Goal: Find specific page/section: Find specific page/section

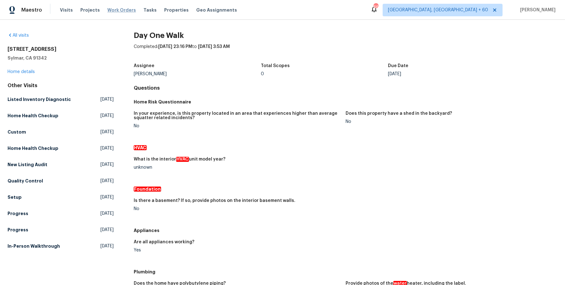
click at [129, 9] on span "Work Orders" at bounding box center [121, 10] width 29 height 6
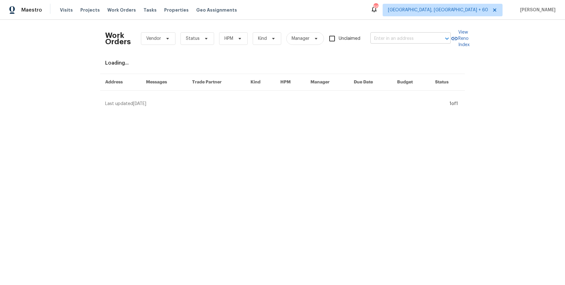
click at [410, 41] on input "text" at bounding box center [402, 39] width 63 height 10
paste input "[STREET_ADDRESS]"
type input "[STREET_ADDRESS]"
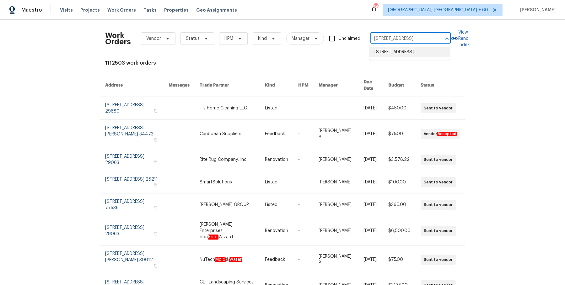
click at [398, 55] on li "[STREET_ADDRESS]" at bounding box center [410, 52] width 80 height 10
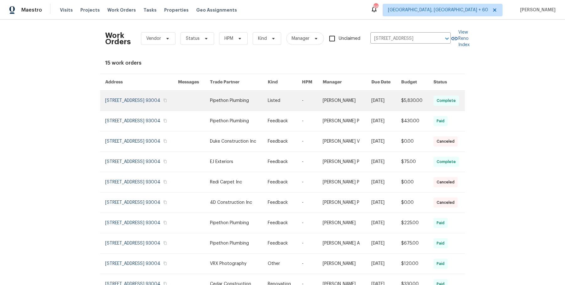
click at [326, 102] on link at bounding box center [347, 101] width 48 height 20
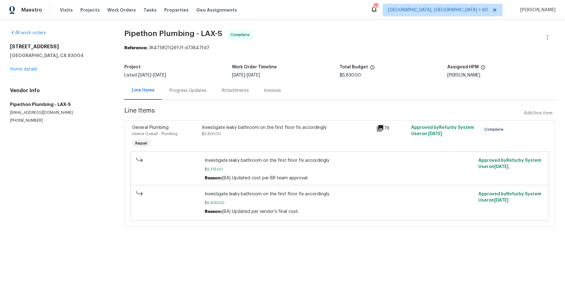
click at [28, 73] on div "All work orders [STREET_ADDRESS] Home details Vendor Info Pipethon Plumbing - L…" at bounding box center [59, 77] width 99 height 94
click at [29, 72] on div "[STREET_ADDRESS] Home details" at bounding box center [59, 58] width 99 height 29
click at [30, 70] on link "Home details" at bounding box center [23, 69] width 27 height 4
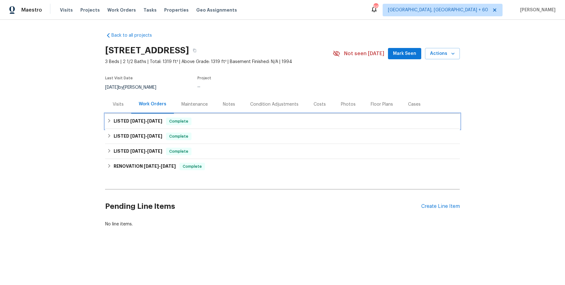
click at [250, 125] on div "LISTED [DATE] - [DATE] Complete" at bounding box center [282, 122] width 351 height 8
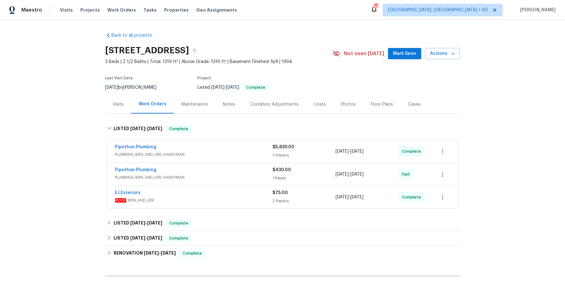
click at [238, 151] on div "Pipethon Plumbing" at bounding box center [194, 148] width 158 height 8
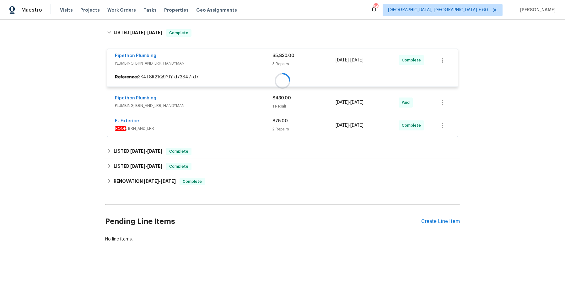
scroll to position [98, 0]
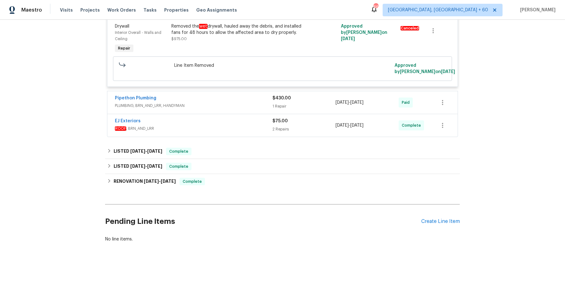
click at [240, 102] on div "Pipethon Plumbing" at bounding box center [194, 99] width 158 height 8
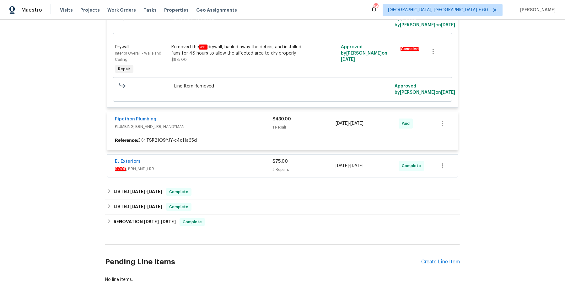
scroll to position [312, 0]
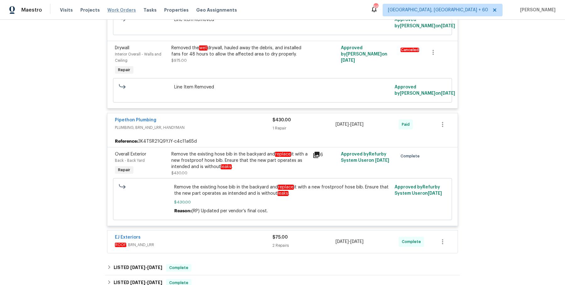
click at [129, 7] on span "Work Orders" at bounding box center [121, 10] width 29 height 6
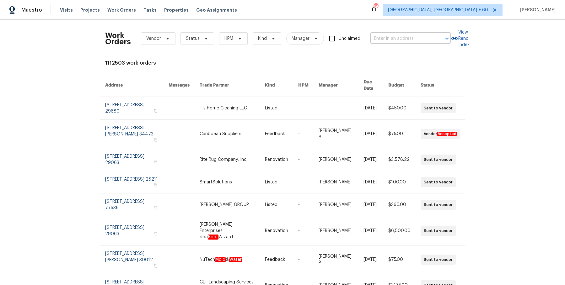
click at [399, 42] on input "text" at bounding box center [402, 39] width 63 height 10
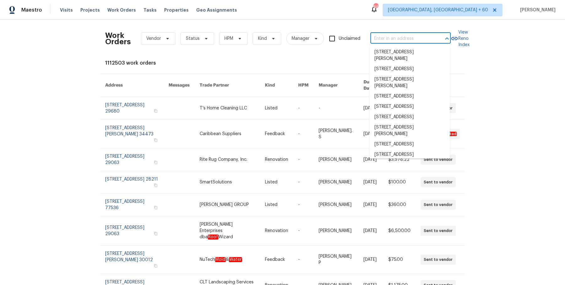
paste input "[STREET_ADDRESS]"
type input "[STREET_ADDRESS]"
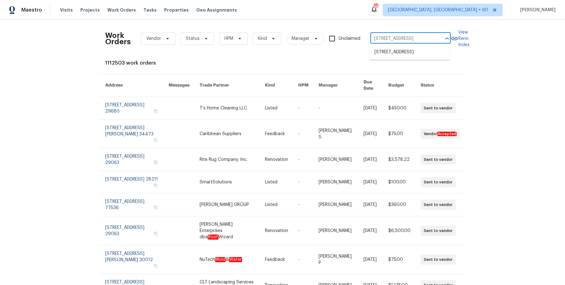
click at [399, 46] on ul "[STREET_ADDRESS]" at bounding box center [410, 52] width 80 height 15
click at [394, 55] on li "[STREET_ADDRESS]" at bounding box center [410, 52] width 80 height 10
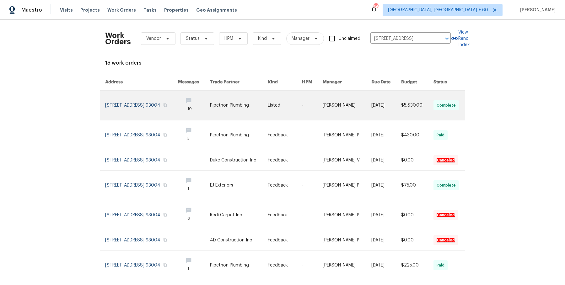
click at [245, 110] on link at bounding box center [239, 106] width 58 height 30
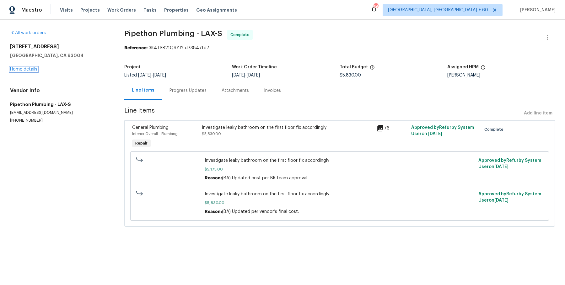
click at [25, 69] on link "Home details" at bounding box center [23, 69] width 27 height 4
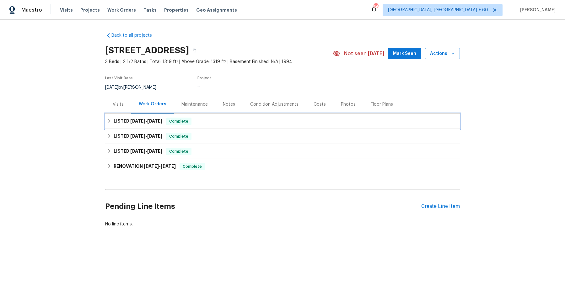
click at [248, 125] on div "LISTED [DATE] - [DATE] Complete" at bounding box center [282, 122] width 351 height 8
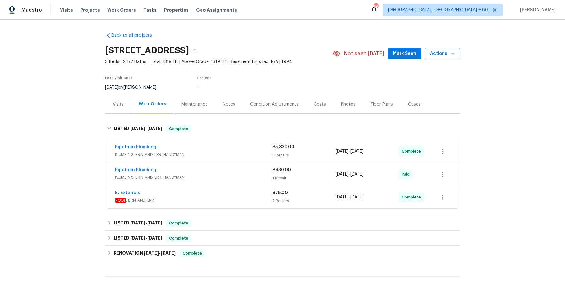
click at [236, 152] on div "Pipethon Plumbing" at bounding box center [194, 148] width 158 height 8
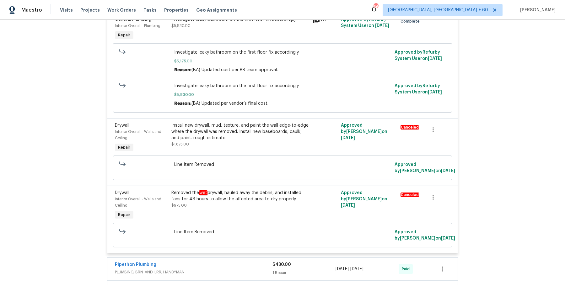
scroll to position [170, 0]
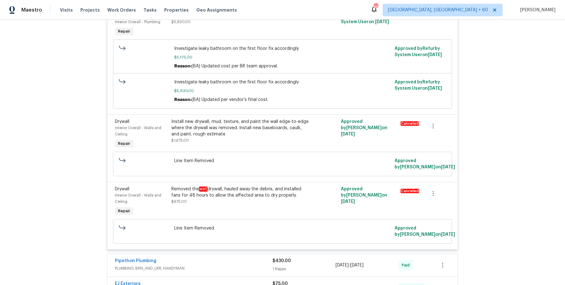
click at [217, 269] on span "PLUMBING, BRN_AND_LRR, HANDYMAN" at bounding box center [194, 269] width 158 height 6
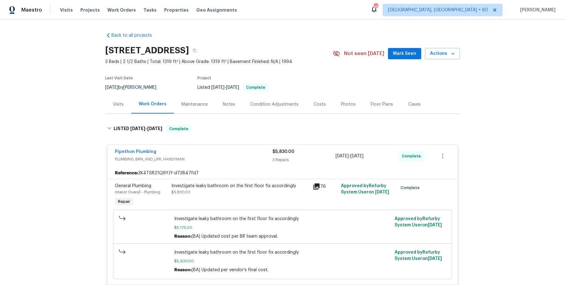
scroll to position [58, 0]
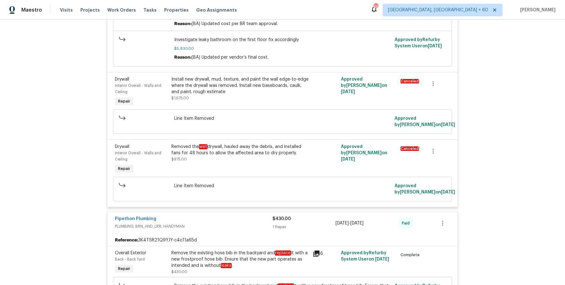
click at [229, 230] on span "PLUMBING, BRN_AND_LRR, HANDYMAN" at bounding box center [194, 227] width 158 height 6
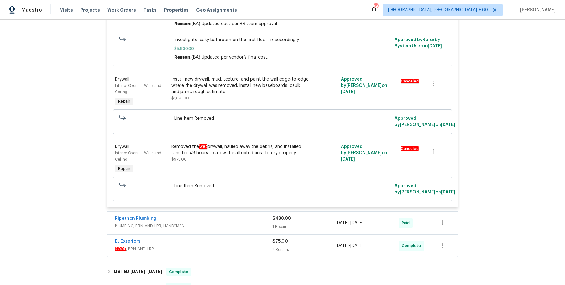
scroll to position [244, 0]
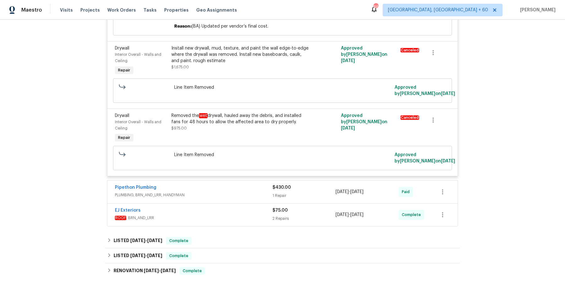
click at [234, 187] on div "Pipethon Plumbing PLUMBING, BRN_AND_LRR, HANDYMAN $430.00 1 Repair [DATE] - [DA…" at bounding box center [282, 192] width 350 height 23
click at [232, 196] on span "PLUMBING, BRN_AND_LRR, HANDYMAN" at bounding box center [194, 195] width 158 height 6
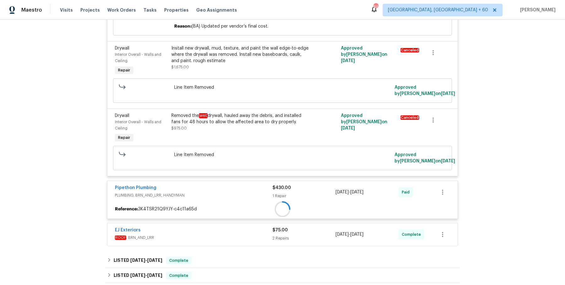
scroll to position [294, 0]
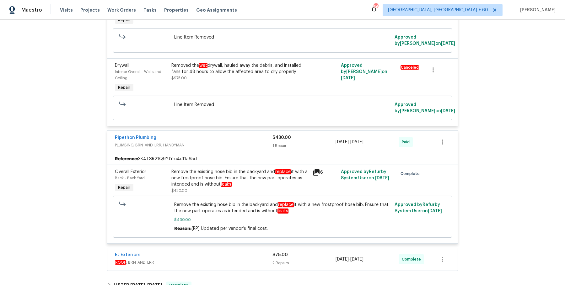
click at [219, 264] on span "ROOF , BRN_AND_LRR" at bounding box center [194, 263] width 158 height 6
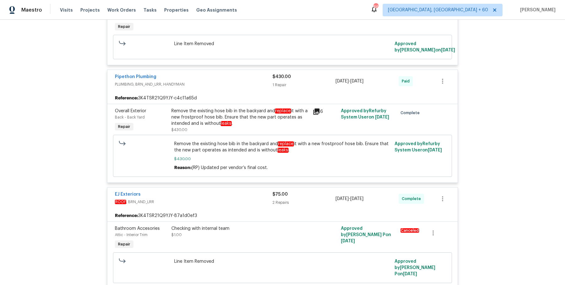
scroll to position [587, 0]
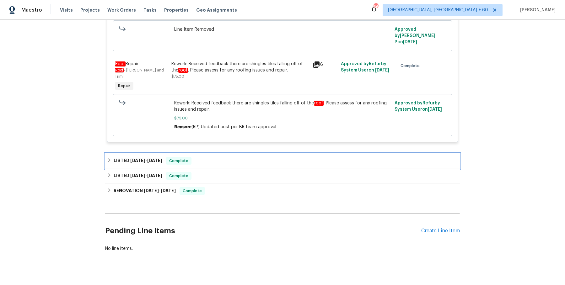
click at [220, 157] on div "LISTED [DATE] - [DATE] Complete" at bounding box center [282, 161] width 351 height 8
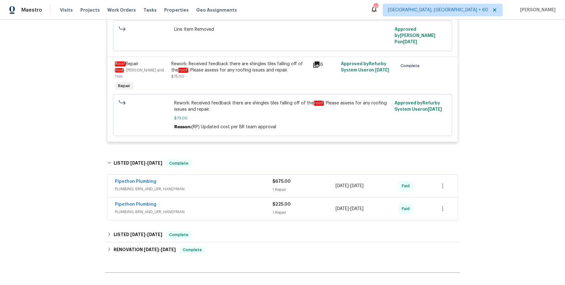
click at [216, 186] on span "PLUMBING, BRN_AND_LRR, HANDYMAN" at bounding box center [194, 189] width 158 height 6
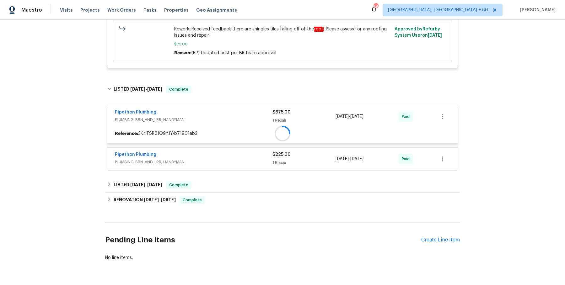
scroll to position [662, 0]
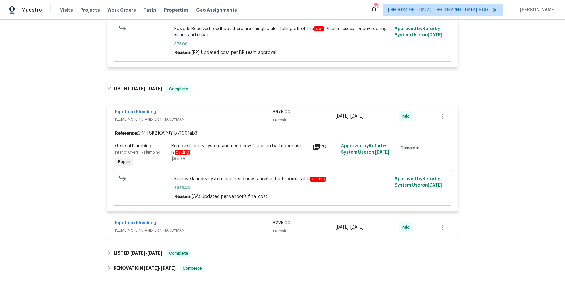
click at [221, 228] on span "PLUMBING, BRN_AND_LRR, HANDYMAN" at bounding box center [194, 231] width 158 height 6
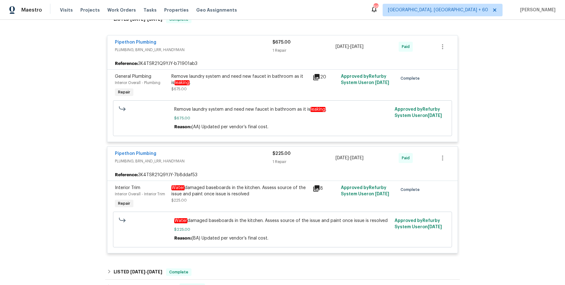
scroll to position [827, 0]
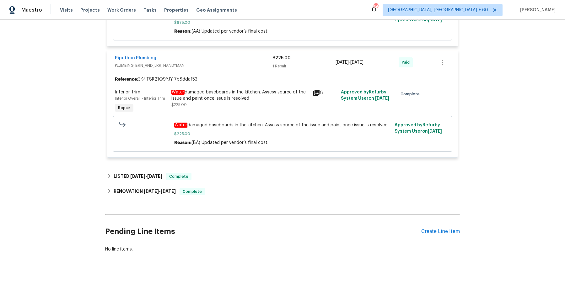
click at [220, 154] on div "Pipethon Plumbing PLUMBING, BRN_AND_LRR, HANDYMAN $675.00 1 Repair [DATE] - [DA…" at bounding box center [282, 49] width 355 height 230
click at [219, 173] on div "LISTED [DATE] - [DATE] Complete" at bounding box center [282, 177] width 351 height 8
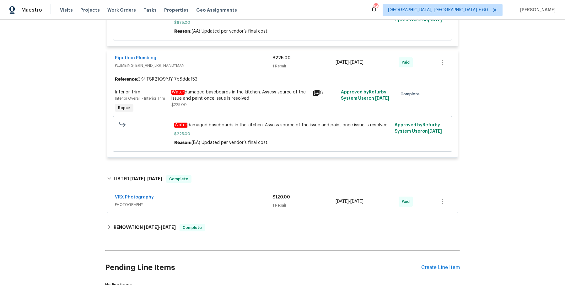
click at [216, 199] on div "VRX Photography PHOTOGRAPHY $120.00 1 Repair [DATE] - [DATE] Paid" at bounding box center [282, 202] width 350 height 23
click at [217, 199] on div "VRX Photography PHOTOGRAPHY $120.00 1 Repair [DATE] - [DATE] Paid" at bounding box center [282, 202] width 350 height 23
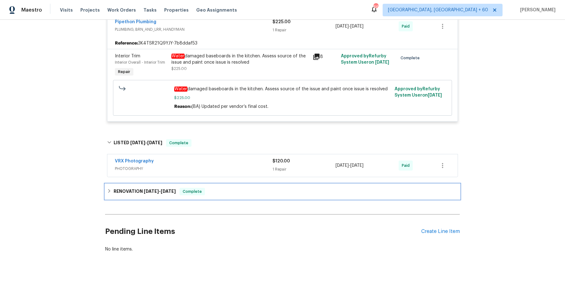
click at [221, 184] on div "RENOVATION [DATE] - [DATE] Complete" at bounding box center [282, 191] width 355 height 15
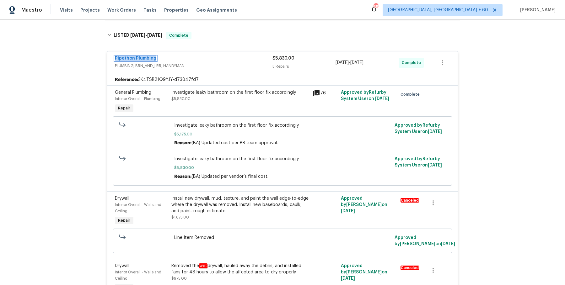
scroll to position [0, 0]
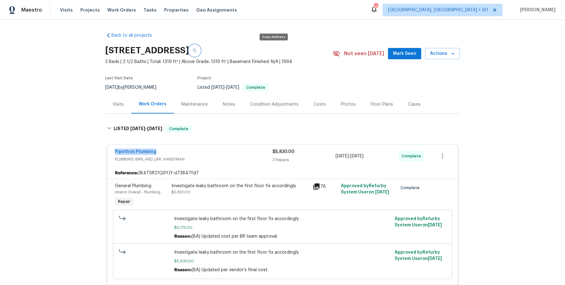
click at [200, 53] on button "button" at bounding box center [194, 50] width 11 height 11
click at [200, 52] on button "button" at bounding box center [194, 50] width 11 height 11
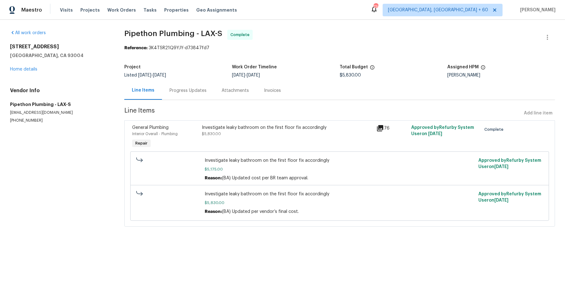
click at [185, 97] on div "Progress Updates" at bounding box center [188, 90] width 52 height 19
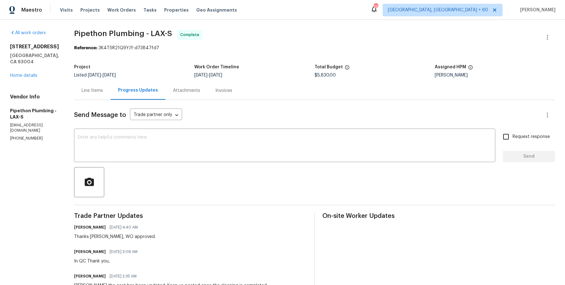
click at [111, 90] on div "Line Items" at bounding box center [92, 90] width 36 height 19
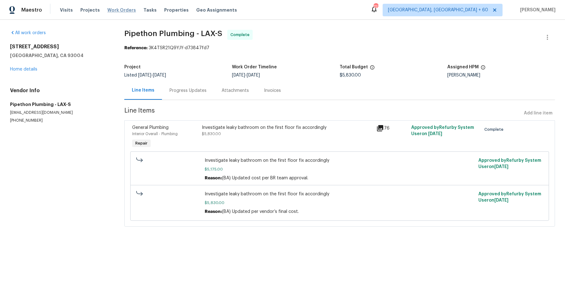
click at [118, 9] on span "Work Orders" at bounding box center [121, 10] width 29 height 6
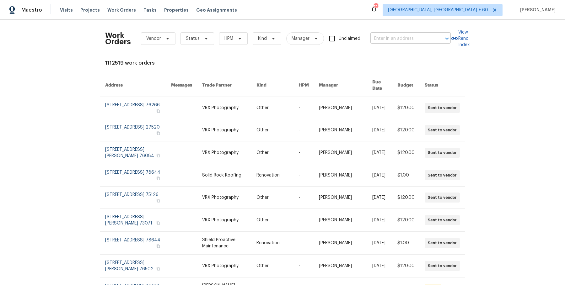
click at [382, 38] on input "text" at bounding box center [402, 39] width 63 height 10
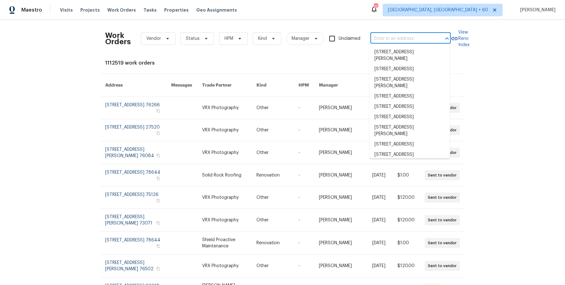
paste input "5341 Carefree Ct Cincinnati, OH 45238"
type input "5341 Carefree Ct Cincinnati, OH 45238"
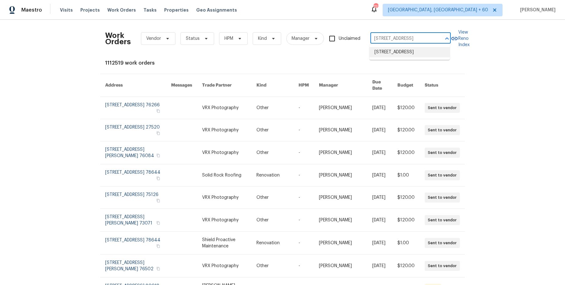
click at [409, 50] on li "5341 Carefree Ct, Cincinnati, OH 45238" at bounding box center [410, 52] width 80 height 10
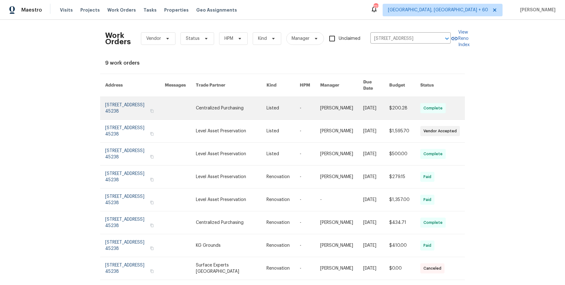
click at [373, 112] on link at bounding box center [376, 108] width 26 height 23
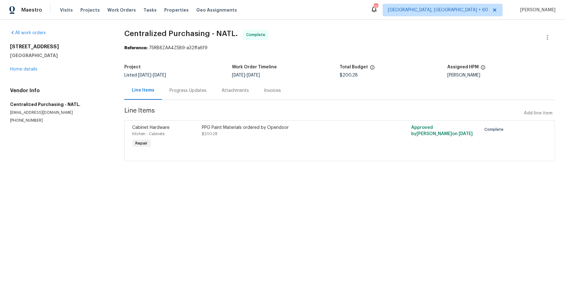
click at [132, 4] on div "Visits Projects Work Orders Tasks Properties Geo Assignments" at bounding box center [152, 10] width 185 height 13
click at [125, 8] on span "Work Orders" at bounding box center [121, 10] width 29 height 6
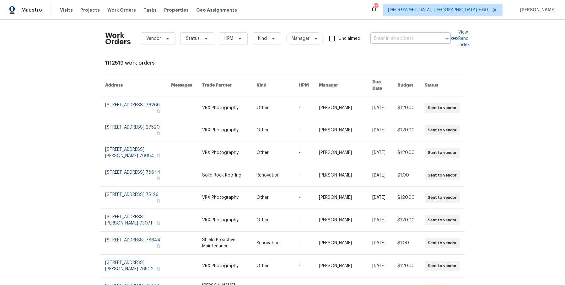
click at [398, 37] on input "text" at bounding box center [402, 39] width 63 height 10
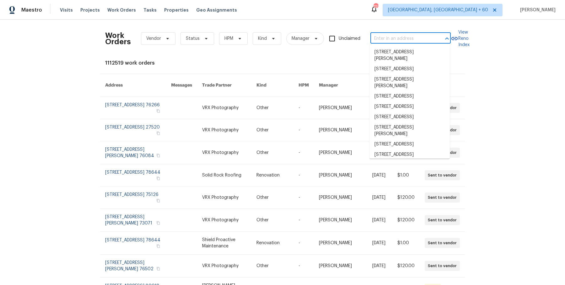
paste input "5341 Carefree Ct Cincinnati, OH 45238"
type input "5341 Carefree Ct Cincinnati, OH 45238"
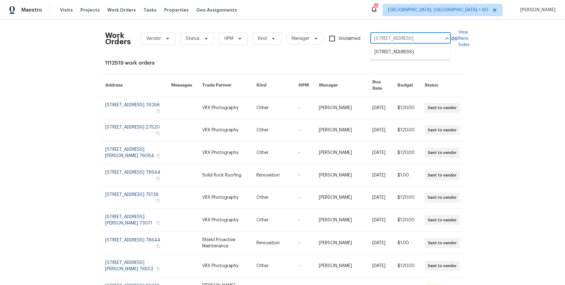
scroll to position [0, 21]
click at [397, 57] on li "5341 Carefree Ct, Cincinnati, OH 45238" at bounding box center [410, 52] width 80 height 10
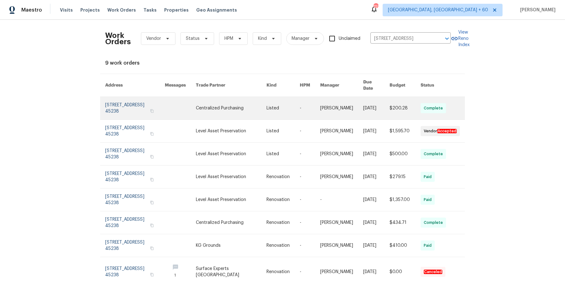
click at [358, 97] on td "[DATE]" at bounding box center [371, 108] width 26 height 23
click at [358, 100] on td "[DATE]" at bounding box center [371, 108] width 26 height 23
click at [344, 109] on link at bounding box center [341, 108] width 43 height 23
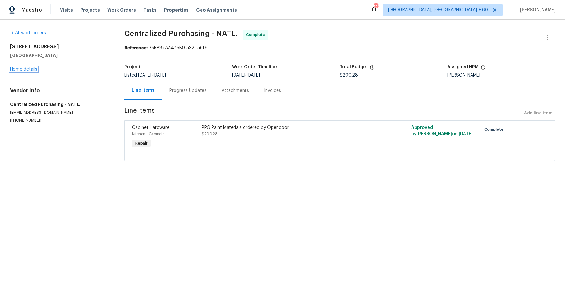
click at [34, 69] on link "Home details" at bounding box center [23, 69] width 27 height 4
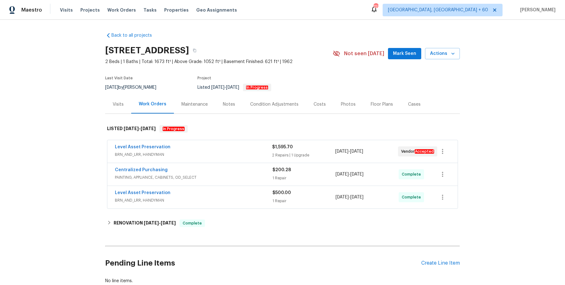
click at [194, 152] on span "BRN_AND_LRR, HANDYMAN" at bounding box center [193, 155] width 157 height 6
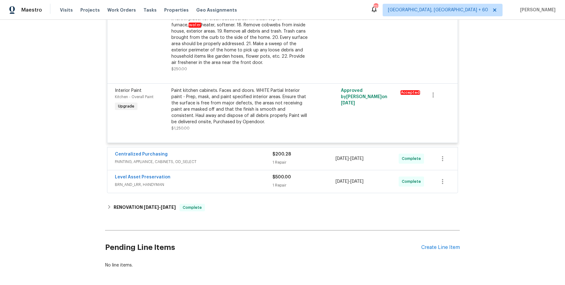
click at [203, 160] on span "PAINTING, APPLIANCE, CABINETS, OD_SELECT" at bounding box center [194, 162] width 158 height 6
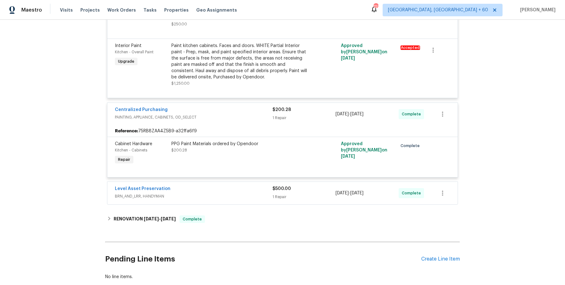
scroll to position [338, 0]
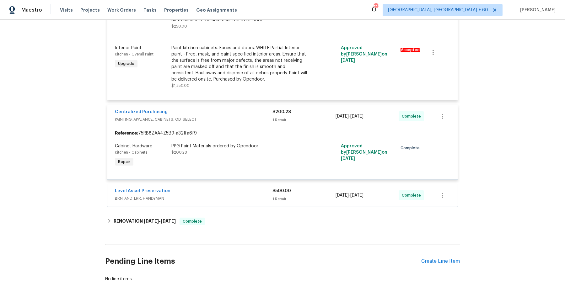
click at [208, 188] on div "Level Asset Preservation" at bounding box center [194, 192] width 158 height 8
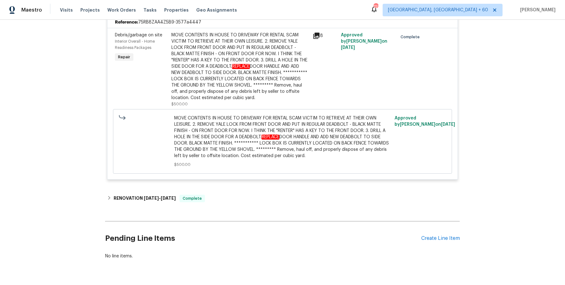
scroll to position [533, 0]
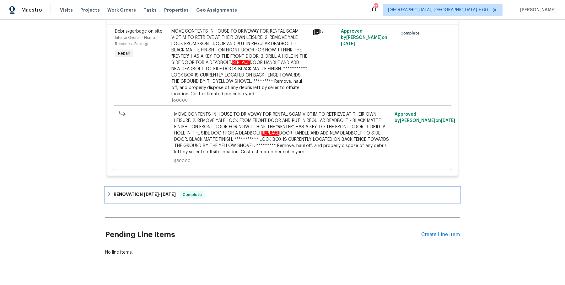
click at [209, 198] on div "RENOVATION 6/26/25 - 7/3/25 Complete" at bounding box center [282, 194] width 355 height 15
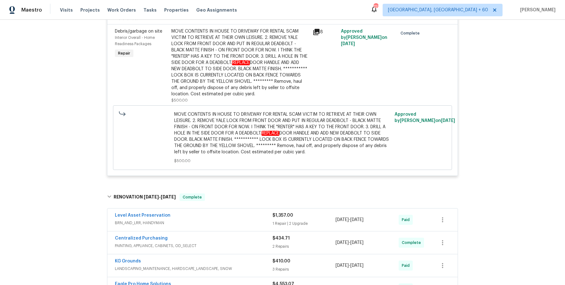
click at [221, 225] on div "Level Asset Preservation BRN_AND_LRR, HANDYMAN" at bounding box center [194, 220] width 158 height 15
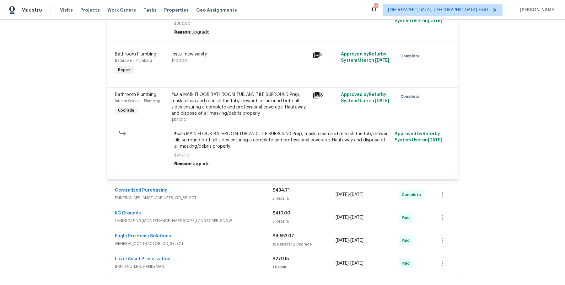
click at [236, 199] on span "PAINTING, APPLIANCE, CABINETS, OD_SELECT" at bounding box center [194, 198] width 158 height 6
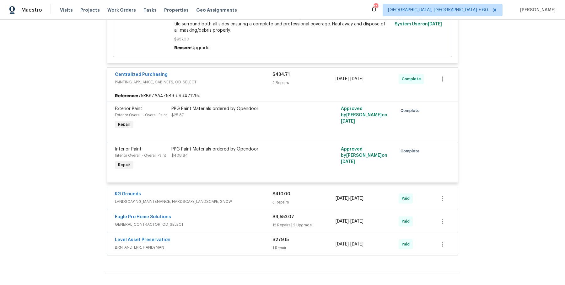
click at [238, 199] on span "LANDSCAPING_MAINTENANCE, HARDSCAPE_LANDSCAPE, SNOW" at bounding box center [194, 202] width 158 height 6
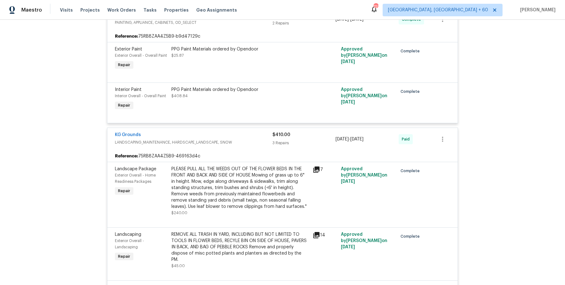
scroll to position [1164, 0]
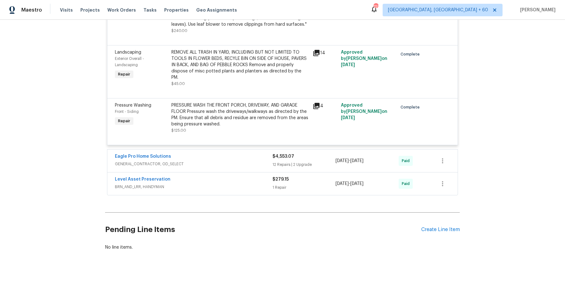
click at [244, 176] on div "Level Asset Preservation" at bounding box center [194, 180] width 158 height 8
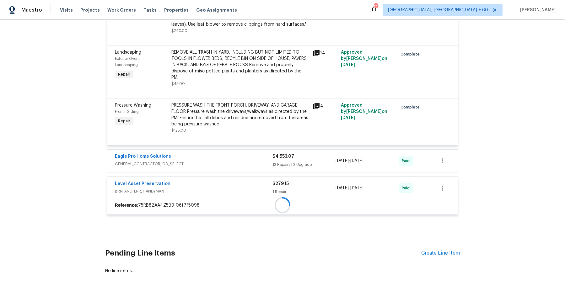
click at [251, 154] on div "Eagle Pro Home Solutions" at bounding box center [194, 158] width 158 height 8
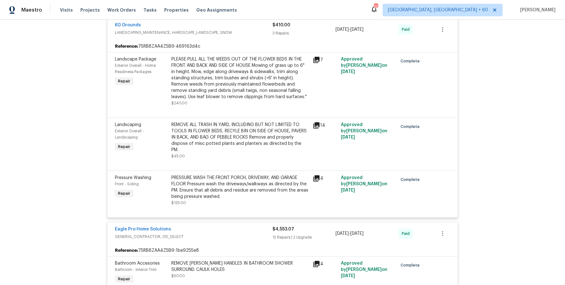
scroll to position [0, 0]
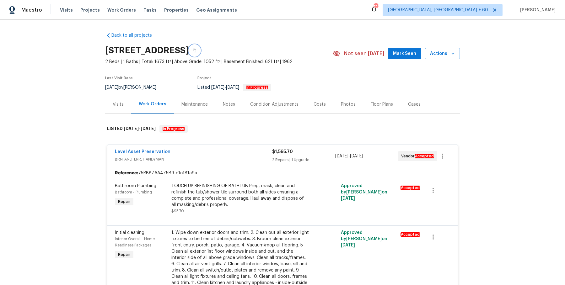
click at [196, 49] on icon "button" at bounding box center [194, 50] width 3 height 3
click at [123, 11] on span "Work Orders" at bounding box center [121, 10] width 29 height 6
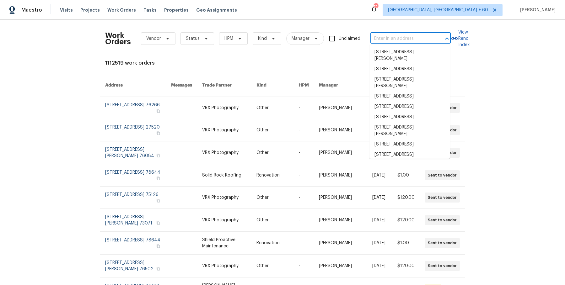
click at [413, 38] on input "text" at bounding box center [402, 39] width 63 height 10
paste input "105 Gambels Ln Summerville, SC 29485"
type input "105 Gambels Ln Summerville, SC 29485"
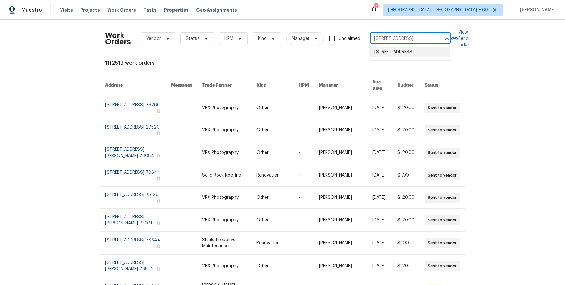
click at [399, 57] on li "105 Gambels Ln, Summerville, SC 29485" at bounding box center [410, 52] width 80 height 10
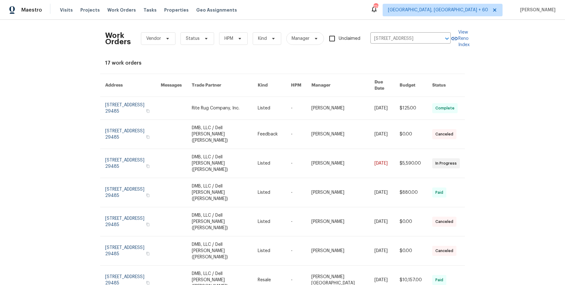
click at [311, 111] on link at bounding box center [301, 108] width 20 height 23
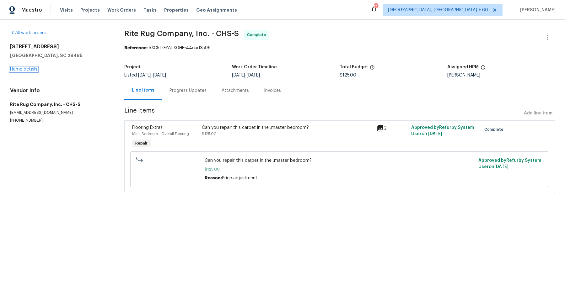
click at [20, 71] on link "Home details" at bounding box center [23, 69] width 27 height 4
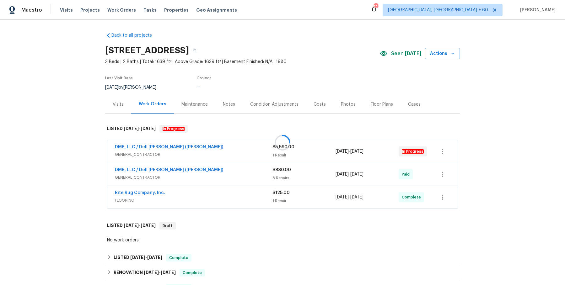
click at [201, 148] on div at bounding box center [282, 142] width 565 height 285
click at [217, 148] on div "DMB, LLC / Dell Bryson (Heise)" at bounding box center [194, 148] width 158 height 8
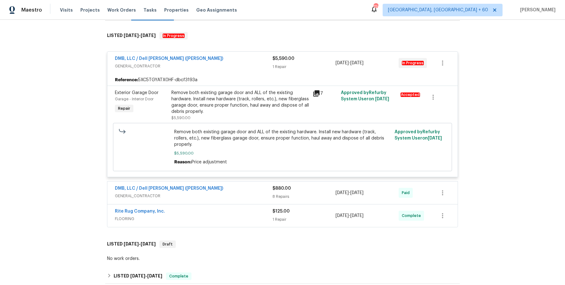
scroll to position [131, 0]
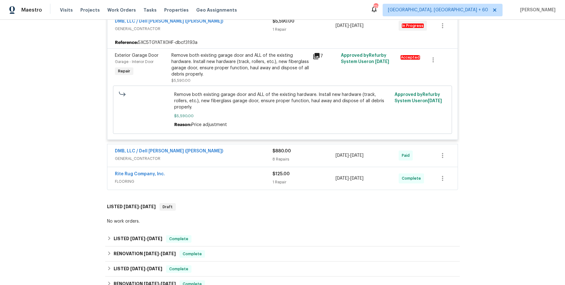
click at [217, 157] on div "DMB, LLC / Dell Bryson (Heise) GENERAL_CONTRACTOR $880.00 8 Repairs 7/15/2025 -…" at bounding box center [282, 155] width 350 height 23
click at [219, 156] on span "GENERAL_CONTRACTOR" at bounding box center [194, 159] width 158 height 6
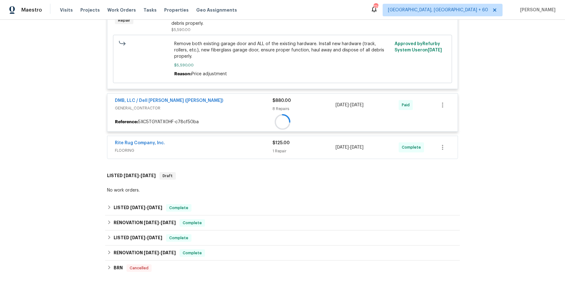
scroll to position [182, 0]
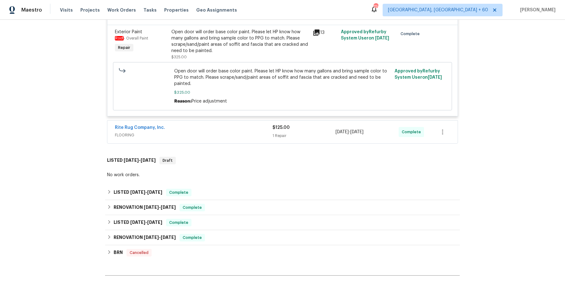
click at [236, 132] on span "FLOORING" at bounding box center [194, 135] width 158 height 6
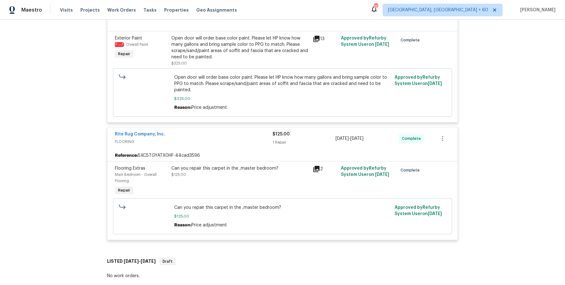
scroll to position [742, 0]
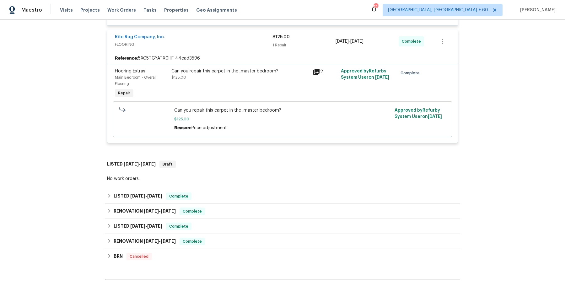
click at [215, 194] on div "LISTED 4/17/25 - 4/21/25 Complete" at bounding box center [282, 196] width 355 height 15
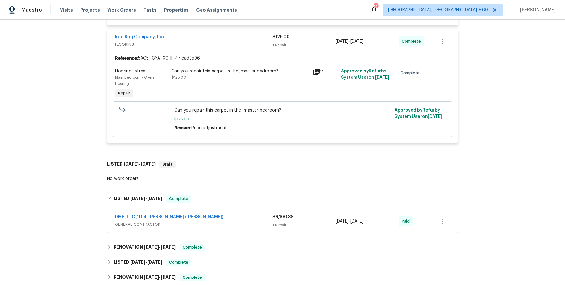
click at [215, 214] on div "DMB, LLC / Dell Bryson (Heise)" at bounding box center [194, 218] width 158 height 8
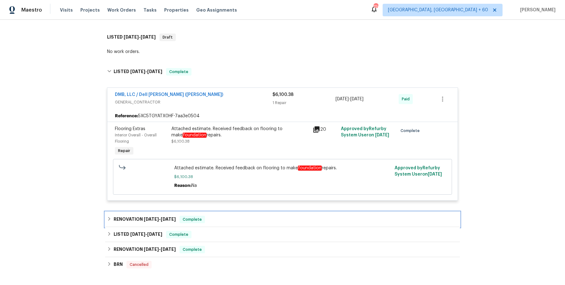
click at [215, 216] on div "RENOVATION 1/21/25 - 1/21/25 Complete" at bounding box center [282, 220] width 351 height 8
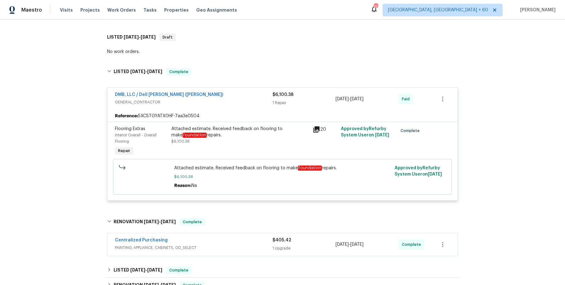
click at [214, 245] on span "PAINTING, APPLIANCE, CABINETS, OD_SELECT" at bounding box center [194, 248] width 158 height 6
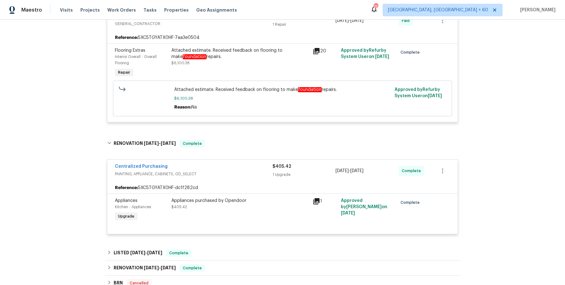
scroll to position [988, 0]
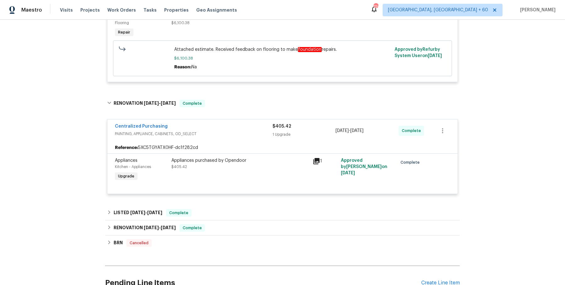
click at [220, 221] on div "RENOVATION 1/2/25 - 1/9/25 Complete Palm & Oak lawn care and maintenance LANDSC…" at bounding box center [282, 228] width 355 height 15
click at [224, 206] on div "LISTED 1/17/25 - 3/17/25 Complete" at bounding box center [282, 213] width 355 height 15
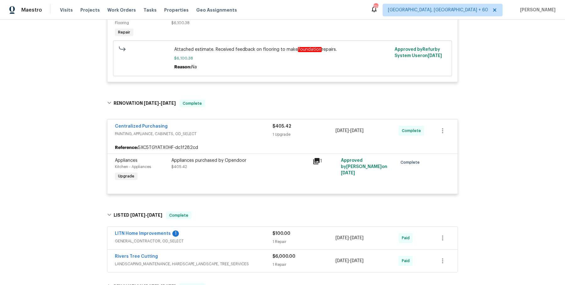
click at [221, 231] on div "LITN Home Improvements 1" at bounding box center [194, 235] width 158 height 8
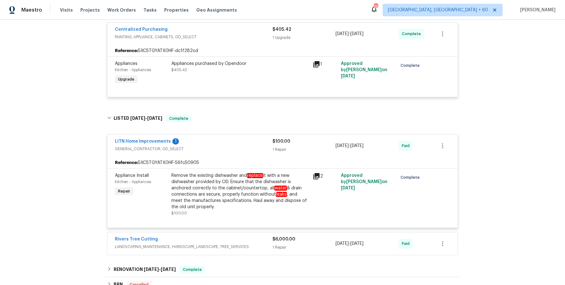
scroll to position [1123, 0]
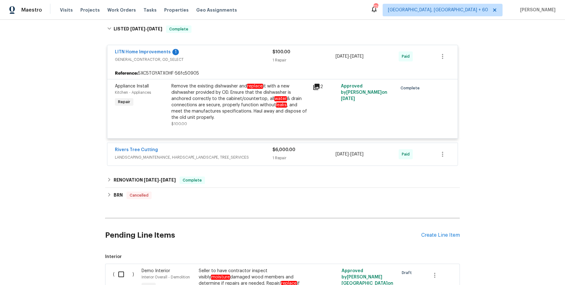
click at [258, 157] on div "Rivers Tree Cutting LANDSCAPING_MAINTENANCE, HARDSCAPE_LANDSCAPE, TREE_SERVICES…" at bounding box center [282, 154] width 350 height 23
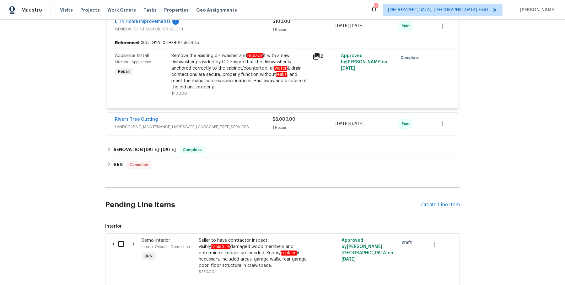
click at [264, 125] on div "Rivers Tree Cutting LANDSCAPING_MAINTENANCE, HARDSCAPE_LANDSCAPE, TREE_SERVICES…" at bounding box center [282, 124] width 350 height 23
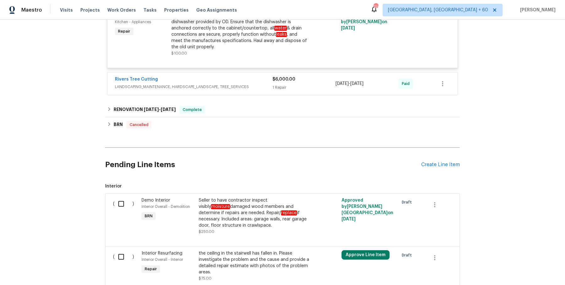
click at [262, 84] on span "LANDSCAPING_MAINTENANCE, HARDSCAPE_LANDSCAPE, TREE_SERVICES" at bounding box center [194, 87] width 158 height 6
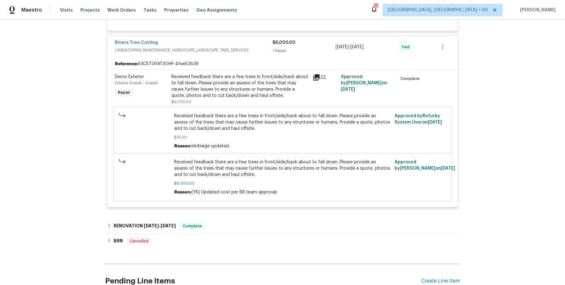
scroll to position [1327, 0]
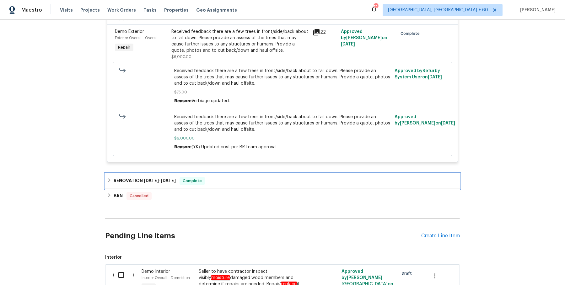
click at [252, 178] on div "RENOVATION 1/2/25 - 1/9/25 Complete" at bounding box center [282, 181] width 355 height 15
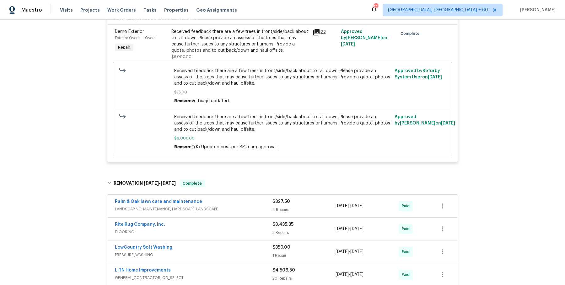
click at [250, 218] on div "Rite Rug Company, Inc. FLOORING $3,435.35 5 Repairs 1/2/2025 - 1/8/2025 Paid" at bounding box center [282, 229] width 350 height 23
click at [257, 195] on div "Palm & Oak lawn care and maintenance LANDSCAPING_MAINTENANCE, HARDSCAPE_LANDSCA…" at bounding box center [282, 206] width 350 height 23
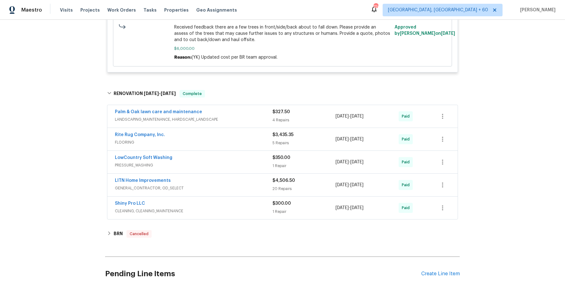
click at [264, 109] on div "Palm & Oak lawn care and maintenance" at bounding box center [194, 113] width 158 height 8
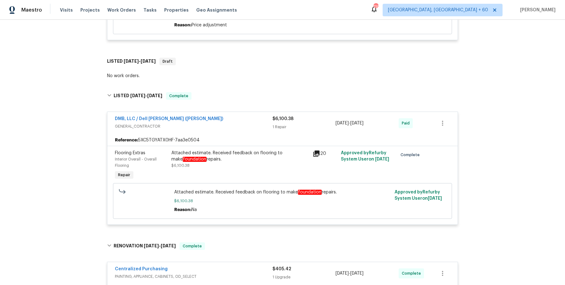
scroll to position [855, 0]
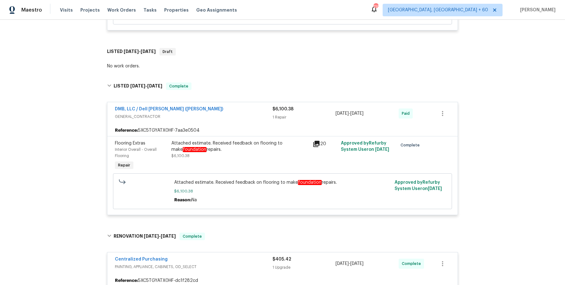
click at [273, 140] on div "Attached estimate. Received feedback on flooring to make foundation repairs." at bounding box center [240, 146] width 138 height 13
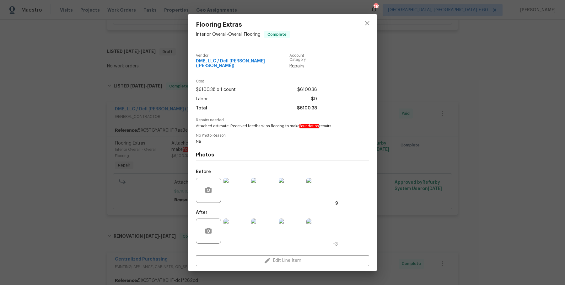
click at [148, 208] on div "Flooring Extras Interior Overall - Overall Flooring Complete Vendor DMB, LLC / …" at bounding box center [282, 142] width 565 height 285
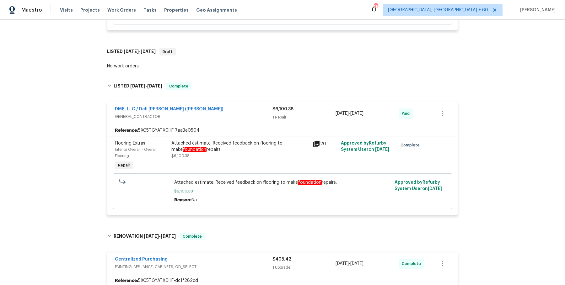
click at [306, 162] on div "Attached estimate. Received feedback on flooring to make foundation repairs. $6…" at bounding box center [240, 155] width 141 height 35
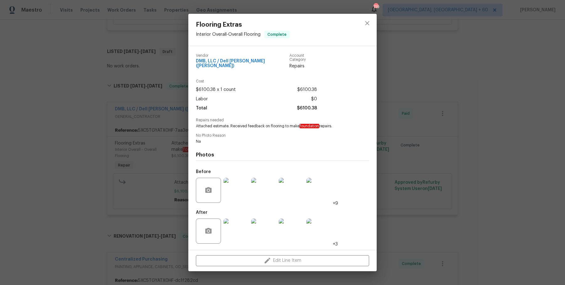
click at [236, 183] on img at bounding box center [236, 190] width 25 height 25
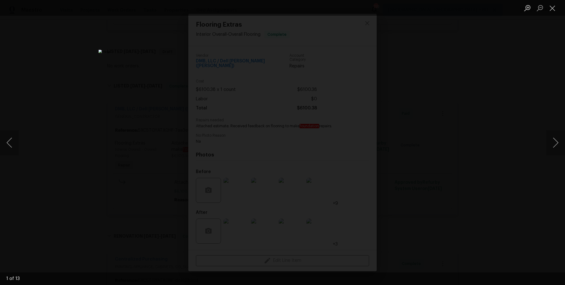
click at [449, 130] on div "Lightbox" at bounding box center [282, 142] width 565 height 285
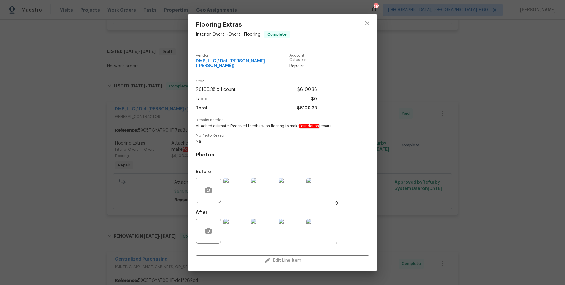
click at [136, 40] on div "Flooring Extras Interior Overall - Overall Flooring Complete Vendor DMB, LLC / …" at bounding box center [282, 142] width 565 height 285
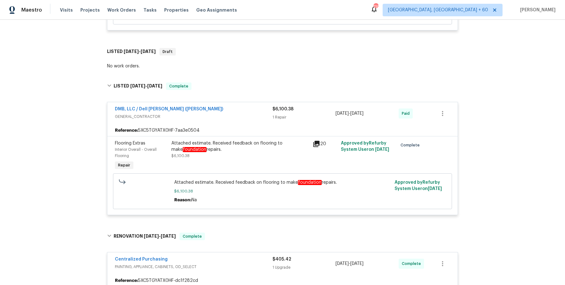
scroll to position [1835, 0]
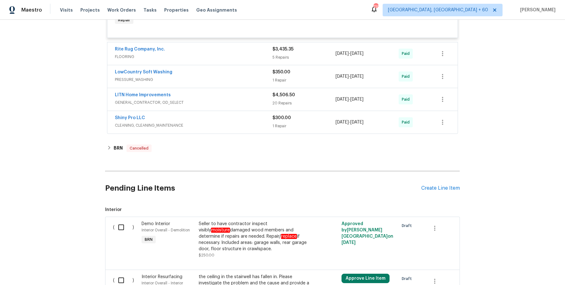
click at [258, 54] on div "Rite Rug Company, Inc. FLOORING" at bounding box center [194, 53] width 158 height 15
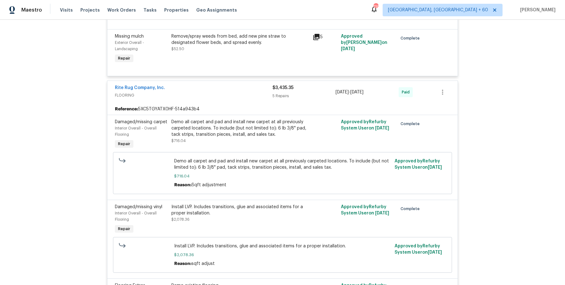
scroll to position [2032, 0]
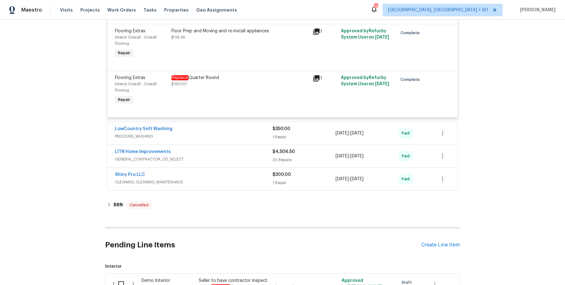
click at [257, 126] on div "LowCountry Soft Washing" at bounding box center [194, 130] width 158 height 8
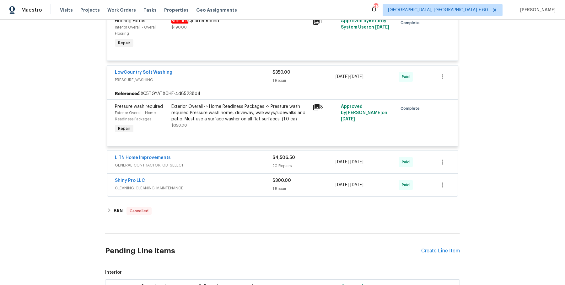
scroll to position [2132, 0]
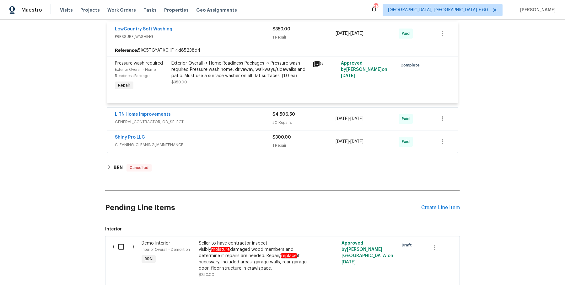
click at [251, 120] on div "LITN Home Improvements GENERAL_CONTRACTOR, OD_SELECT $4,506.50 20 Repairs 1/2/2…" at bounding box center [282, 119] width 350 height 23
click at [252, 120] on div "LITN Home Improvements GENERAL_CONTRACTOR, OD_SELECT" at bounding box center [194, 118] width 158 height 15
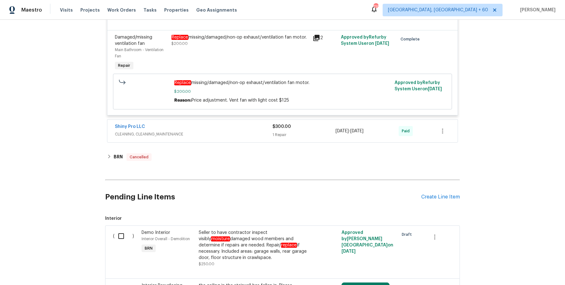
scroll to position [3378, 0]
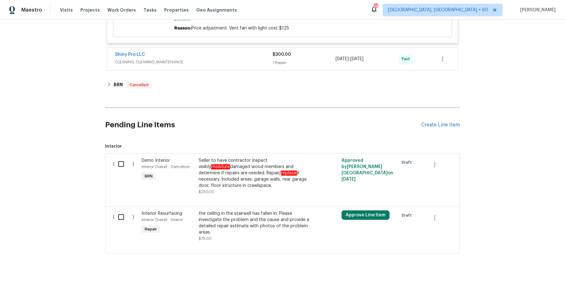
click at [248, 56] on div "Shiny Pro LLC CLEANING, CLEANING_MAINTENANCE $300.00 1 Repair 1/7/2025 - 1/9/20…" at bounding box center [282, 59] width 350 height 23
click at [257, 55] on div "Shiny Pro LLC CLEANING, CLEANING_MAINTENANCE" at bounding box center [194, 58] width 158 height 15
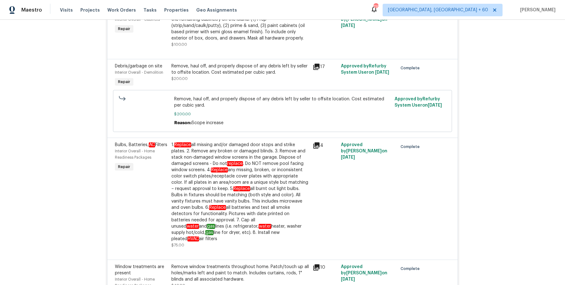
scroll to position [2610, 0]
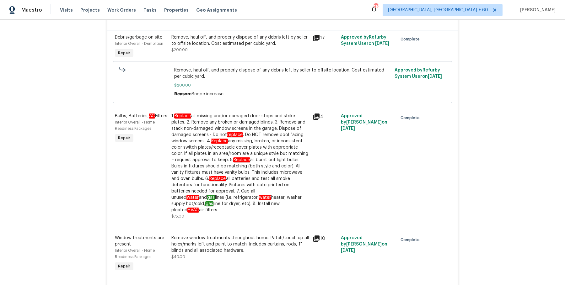
click at [249, 235] on div "Remove window treatments throughout home. Patch/touch up all holes/marks left a…" at bounding box center [240, 244] width 138 height 19
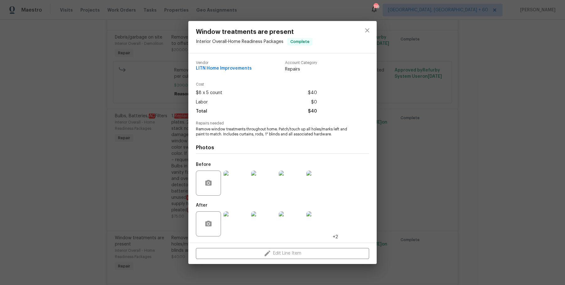
click at [232, 190] on img at bounding box center [236, 183] width 25 height 25
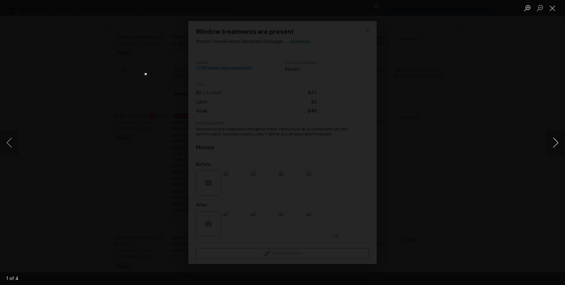
click at [557, 141] on button "Next image" at bounding box center [555, 142] width 19 height 25
click at [520, 95] on div "Lightbox" at bounding box center [282, 142] width 565 height 285
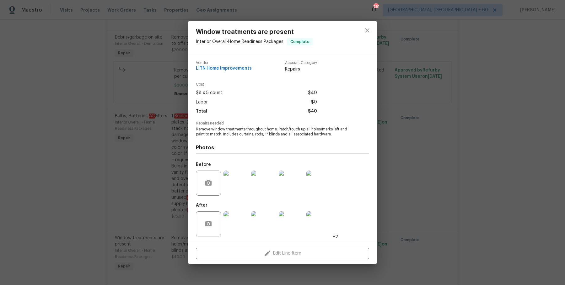
click at [502, 91] on div "Window treatments are present Interior Overall - Home Readiness Packages Comple…" at bounding box center [282, 142] width 565 height 285
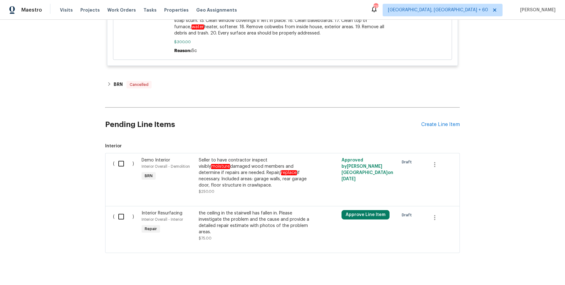
scroll to position [163, 0]
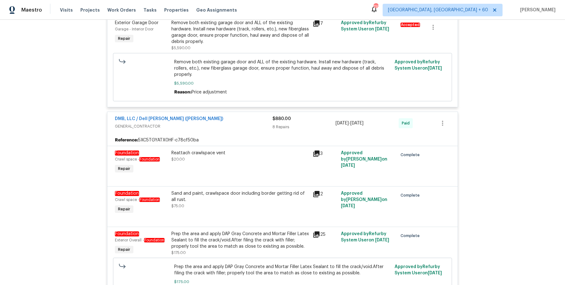
click at [231, 191] on div "Sand and paint, crawlspace door including border getting rid of all rust." at bounding box center [240, 197] width 138 height 13
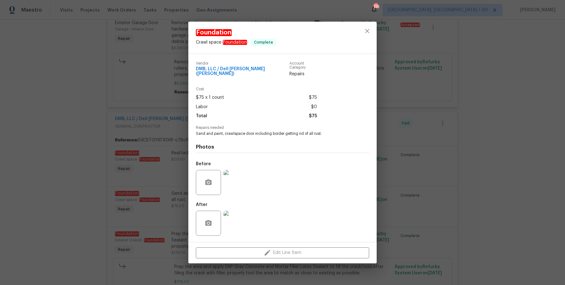
click at [422, 164] on div "Foundation Crawl space - Foundation Complete Vendor DMB, LLC / Dell Bryson (Hei…" at bounding box center [282, 142] width 565 height 285
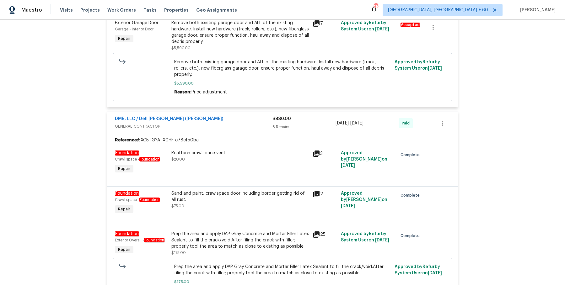
click at [286, 116] on div "$880.00 8 Repairs" at bounding box center [304, 123] width 63 height 15
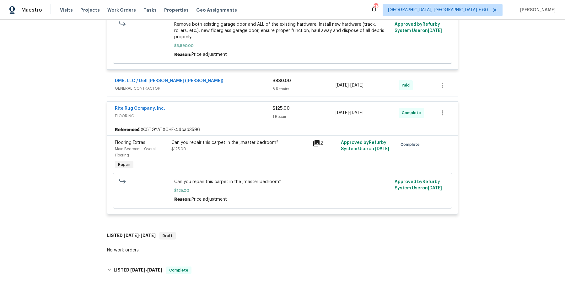
scroll to position [200, 0]
click at [264, 78] on div "DMB, LLC / Dell Bryson (Heise)" at bounding box center [194, 82] width 158 height 8
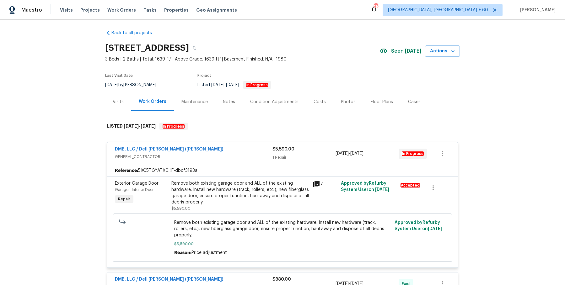
scroll to position [0, 0]
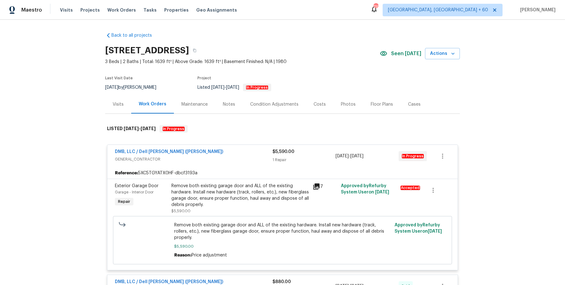
click at [284, 57] on div "105 Gambels Ln, Summerville, SC 29485" at bounding box center [242, 50] width 275 height 16
click at [200, 52] on button "button" at bounding box center [194, 50] width 11 height 11
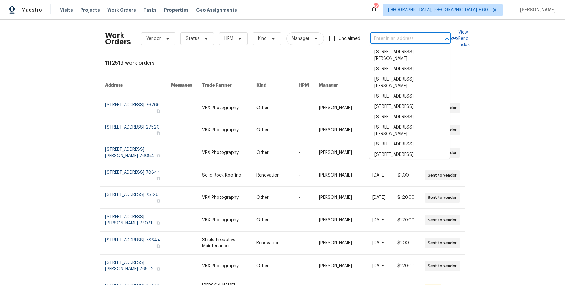
type input "1017 Mule Deer Rd Forney, TX 75126"
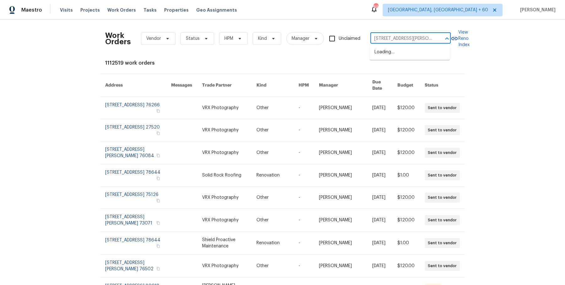
scroll to position [0, 14]
click at [400, 52] on li "1017 Mule Deer Rd, Forney, TX 75126" at bounding box center [410, 55] width 80 height 17
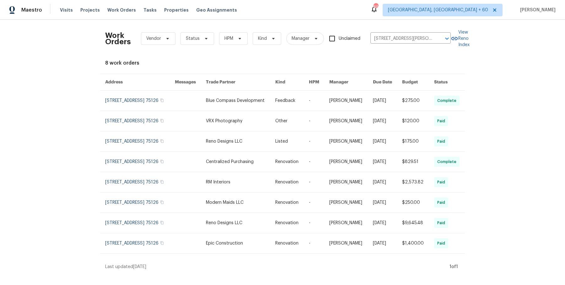
click at [286, 107] on link at bounding box center [292, 101] width 34 height 20
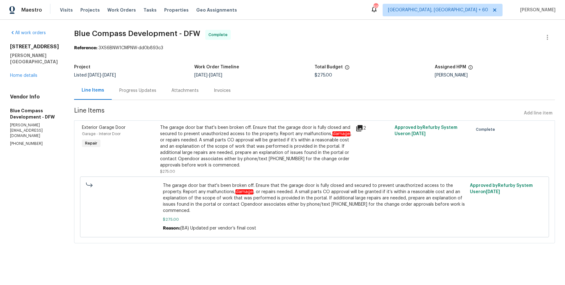
click at [33, 63] on div "1017 Mule Deer Rd Forney, TX 75126 Home details" at bounding box center [34, 61] width 49 height 35
click at [33, 73] on link "Home details" at bounding box center [23, 75] width 27 height 4
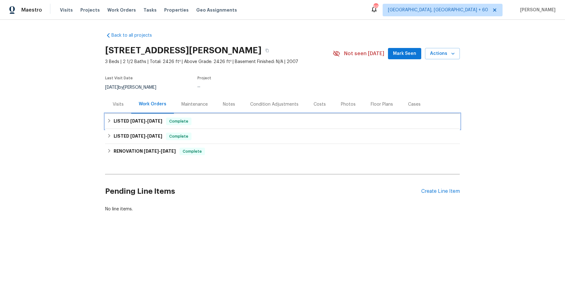
click at [242, 121] on div "LISTED 8/12/25 - 8/13/25 Complete" at bounding box center [282, 122] width 351 height 8
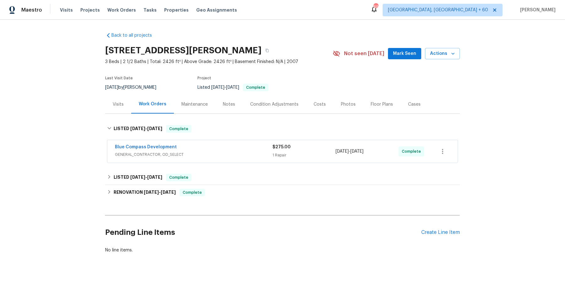
click at [235, 158] on div "Blue Compass Development GENERAL_CONTRACTOR, OD_SELECT" at bounding box center [194, 151] width 158 height 15
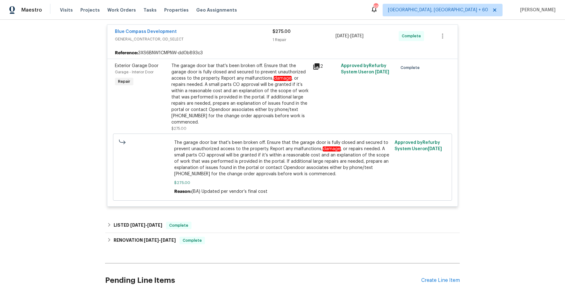
scroll to position [122, 0]
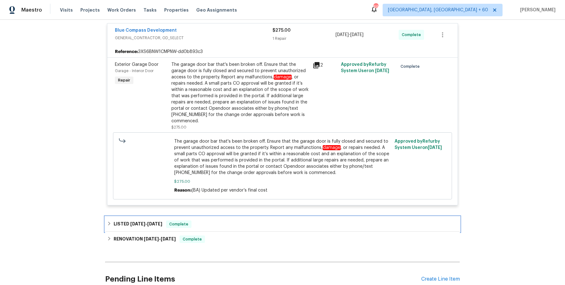
click at [220, 217] on div "LISTED 5/22/25 - 5/24/25 Complete" at bounding box center [282, 224] width 355 height 15
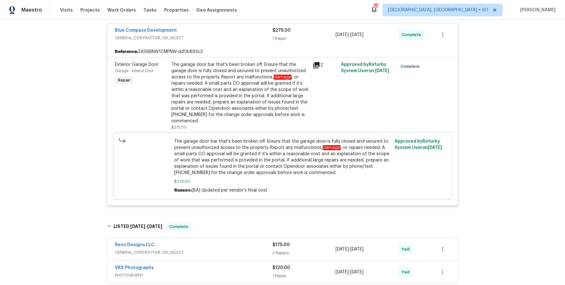
click at [218, 242] on div "Reno Designs LLC" at bounding box center [194, 246] width 158 height 8
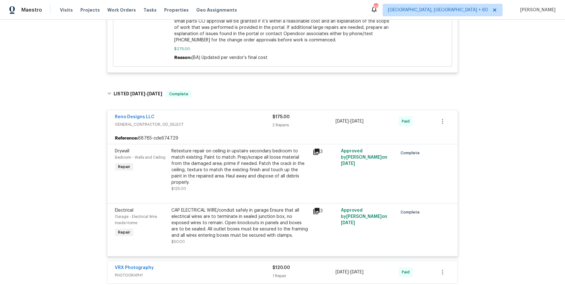
scroll to position [269, 0]
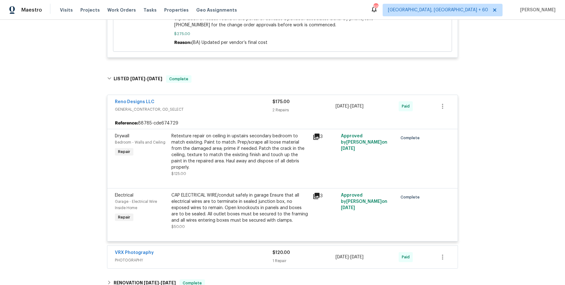
click at [231, 257] on span "PHOTOGRAPHY" at bounding box center [194, 260] width 158 height 6
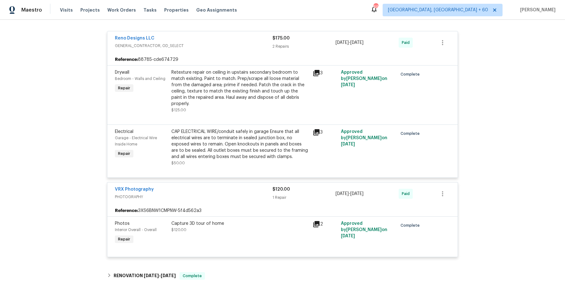
scroll to position [373, 0]
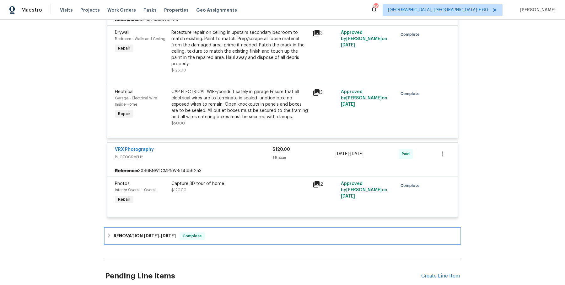
click at [235, 233] on div "RENOVATION 5/1/25 - 5/12/25 Complete" at bounding box center [282, 237] width 351 height 8
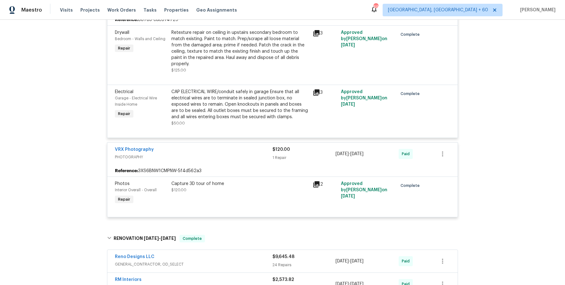
click at [231, 262] on span "GENERAL_CONTRACTOR, OD_SELECT" at bounding box center [194, 265] width 158 height 6
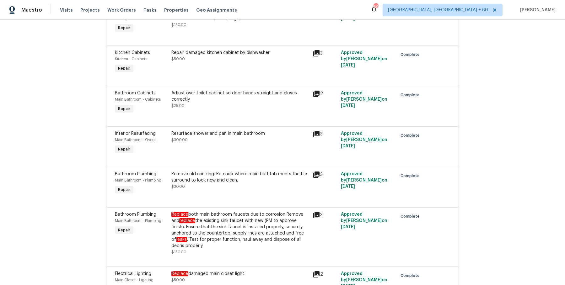
scroll to position [1876, 0]
